Goal: Information Seeking & Learning: Learn about a topic

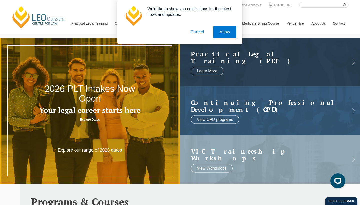
click at [200, 32] on button "Cancel" at bounding box center [198, 32] width 26 height 13
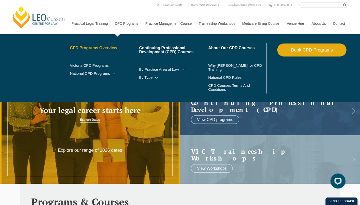
click at [101, 48] on link "CPD Programs Overview" at bounding box center [104, 48] width 69 height 4
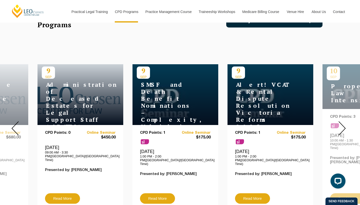
scroll to position [165, 0]
click at [344, 122] on img at bounding box center [342, 128] width 7 height 14
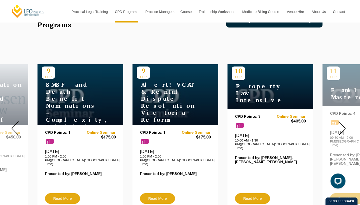
click at [342, 124] on img at bounding box center [342, 128] width 7 height 14
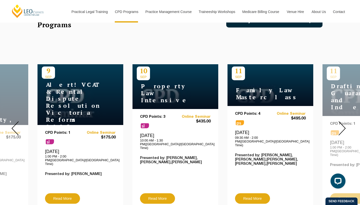
click at [342, 124] on img at bounding box center [342, 128] width 7 height 14
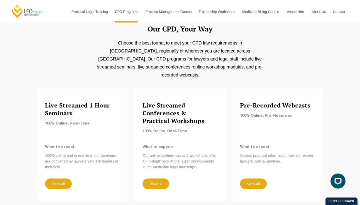
scroll to position [417, 0]
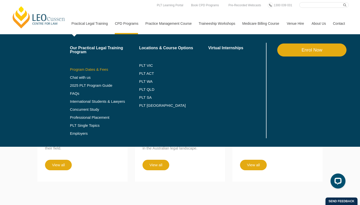
click at [90, 69] on link "Program Dates & Fees" at bounding box center [104, 70] width 69 height 4
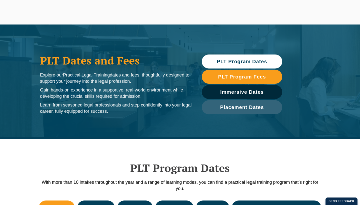
click at [252, 58] on link "PLT Program Dates" at bounding box center [242, 62] width 81 height 14
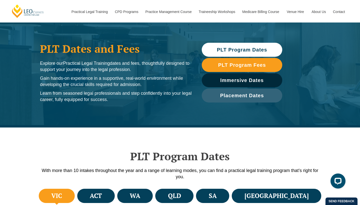
scroll to position [4, 0]
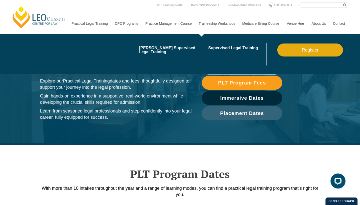
click at [207, 24] on link "Traineeship Workshops" at bounding box center [217, 24] width 44 height 22
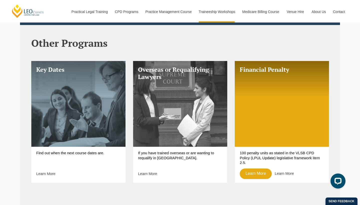
scroll to position [178, 0]
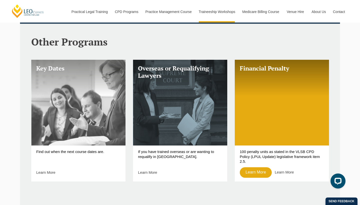
click at [98, 143] on link "Key Dates" at bounding box center [78, 103] width 94 height 86
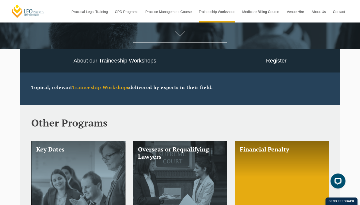
scroll to position [97, 0]
click at [108, 88] on strong "Traineeship Workshops" at bounding box center [100, 88] width 57 height 6
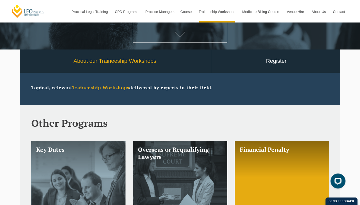
click at [113, 63] on link "About our Traineeship Workshops" at bounding box center [115, 61] width 192 height 23
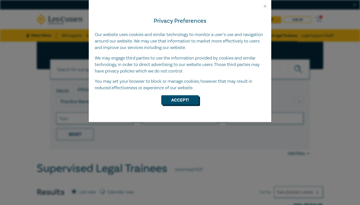
click at [181, 97] on button "Accept!" at bounding box center [180, 100] width 38 height 10
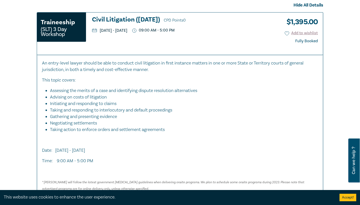
scroll to position [73, 0]
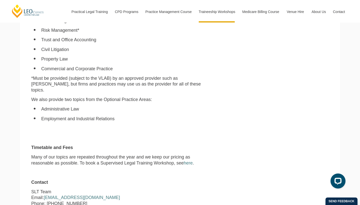
scroll to position [389, 0]
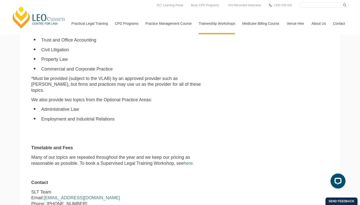
click at [36, 16] on link "[PERSON_NAME] Centre for Law" at bounding box center [38, 18] width 55 height 24
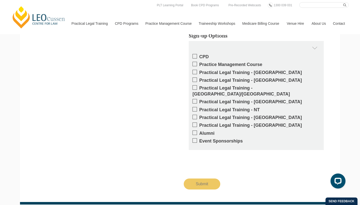
scroll to position [800, 0]
